Goal: Navigation & Orientation: Find specific page/section

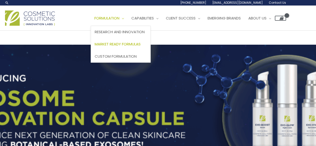
click at [95, 47] on span "Market Ready Formulas" at bounding box center [118, 44] width 46 height 5
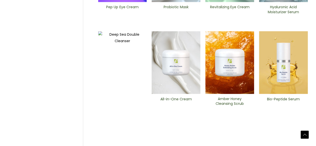
scroll to position [226, 0]
